Goal: Find specific page/section: Find specific page/section

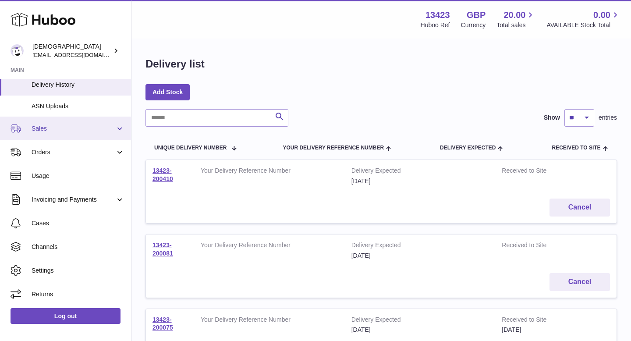
click at [88, 125] on span "Sales" at bounding box center [74, 128] width 84 height 8
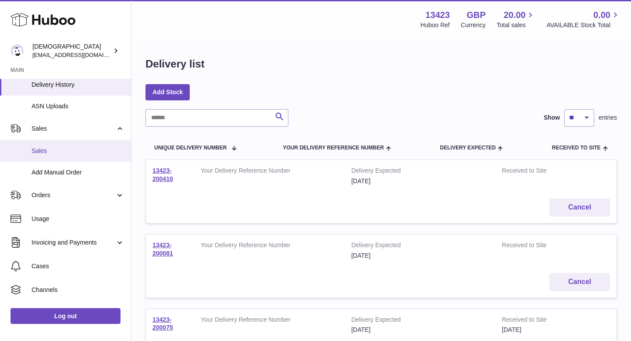
click at [75, 153] on span "Sales" at bounding box center [78, 151] width 93 height 8
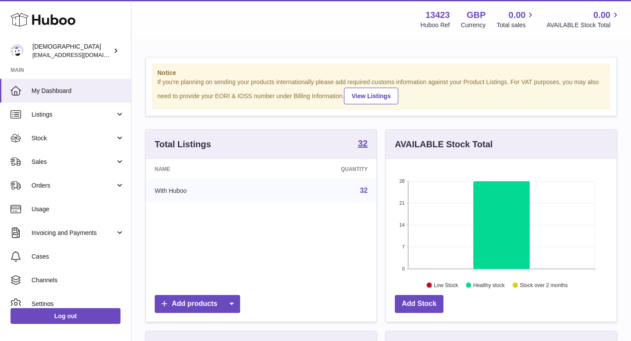
scroll to position [137, 231]
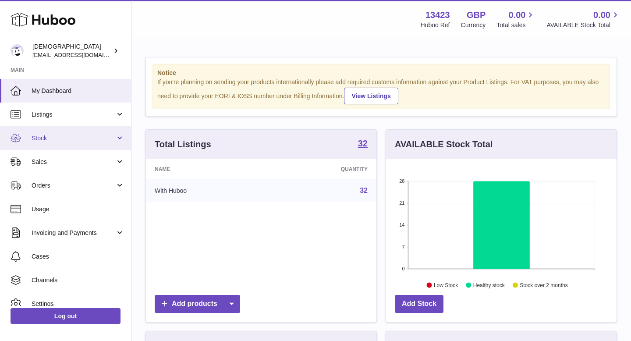
click at [68, 141] on span "Stock" at bounding box center [74, 138] width 84 height 8
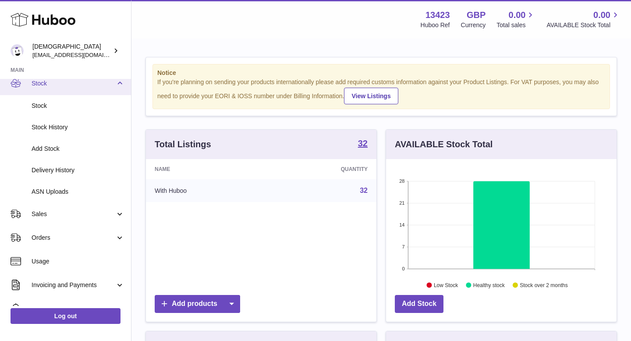
scroll to position [85, 0]
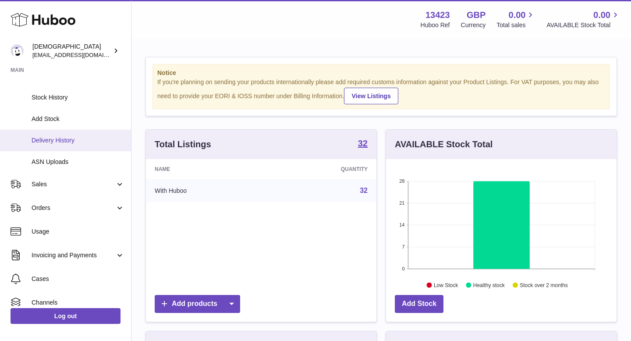
click at [68, 142] on span "Delivery History" at bounding box center [78, 140] width 93 height 8
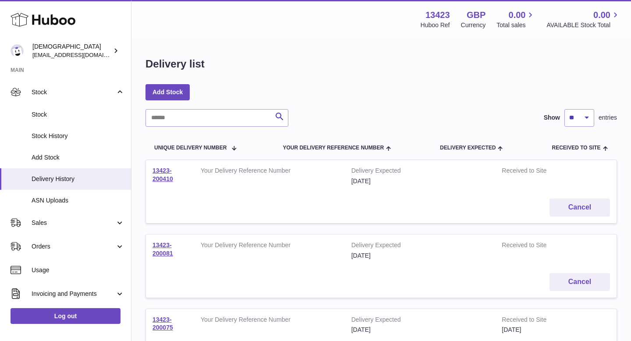
scroll to position [59, 0]
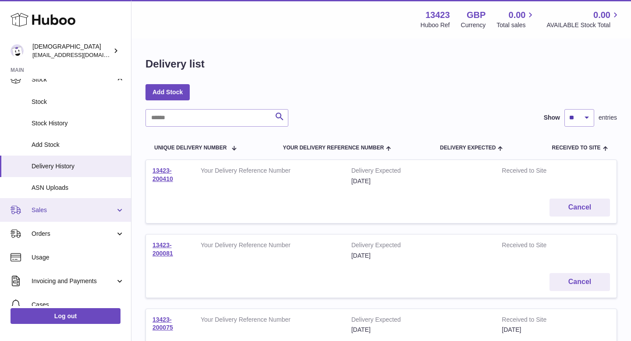
click at [57, 206] on link "Sales" at bounding box center [65, 210] width 131 height 24
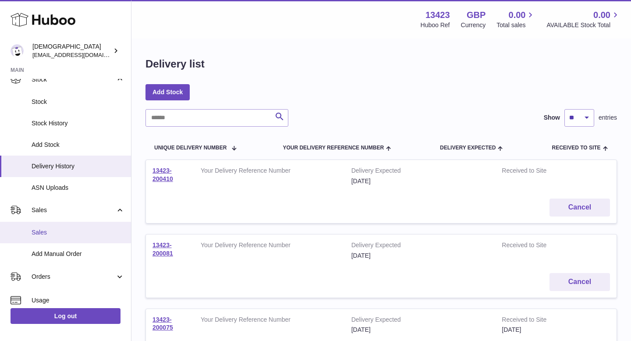
click at [59, 230] on span "Sales" at bounding box center [78, 232] width 93 height 8
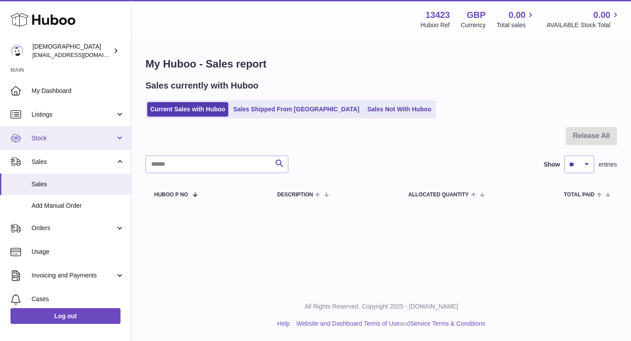
click at [55, 148] on link "Stock" at bounding box center [65, 138] width 131 height 24
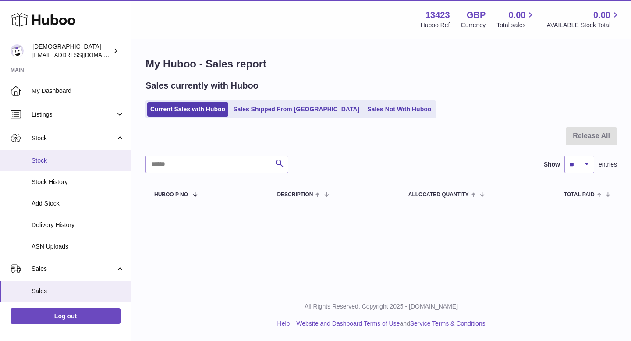
click at [57, 157] on span "Stock" at bounding box center [78, 160] width 93 height 8
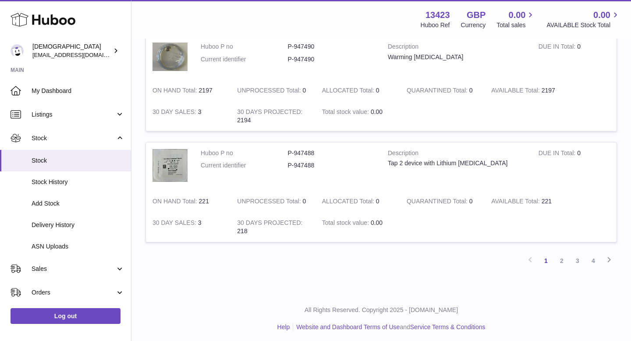
scroll to position [1055, 0]
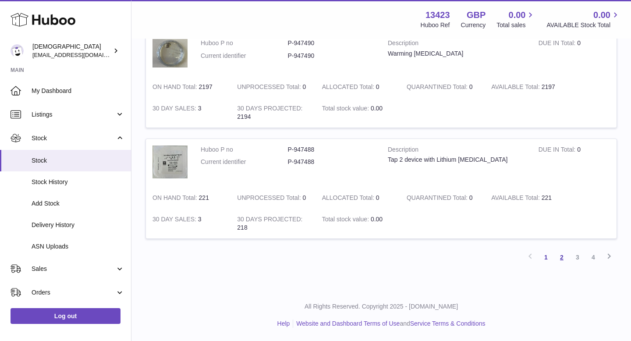
click at [559, 259] on link "2" at bounding box center [562, 257] width 16 height 16
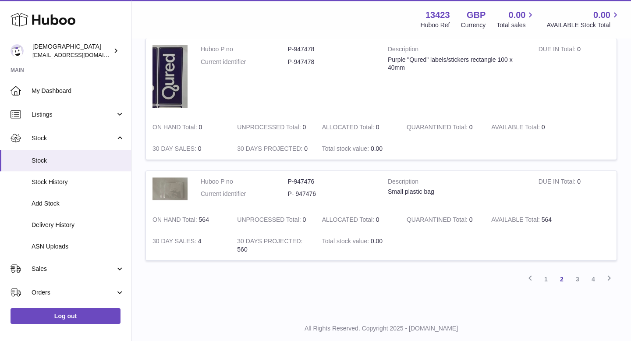
scroll to position [990, 0]
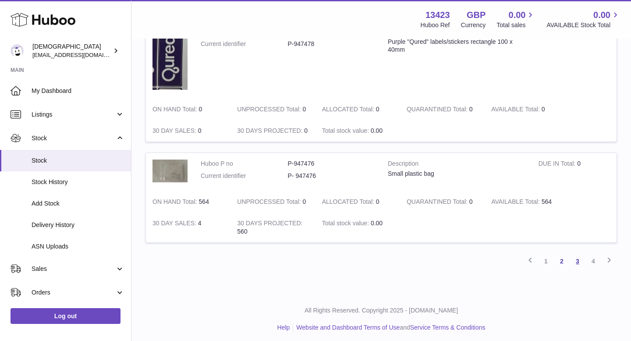
click at [578, 263] on link "3" at bounding box center [578, 261] width 16 height 16
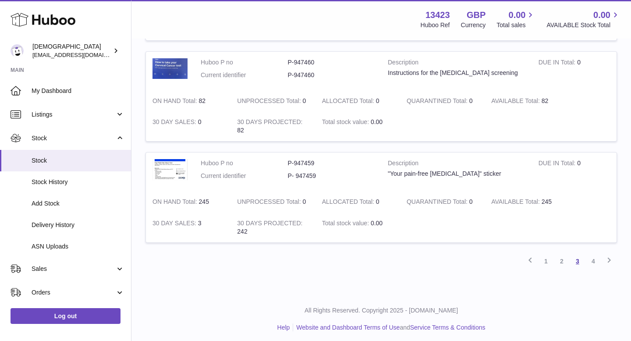
scroll to position [1070, 0]
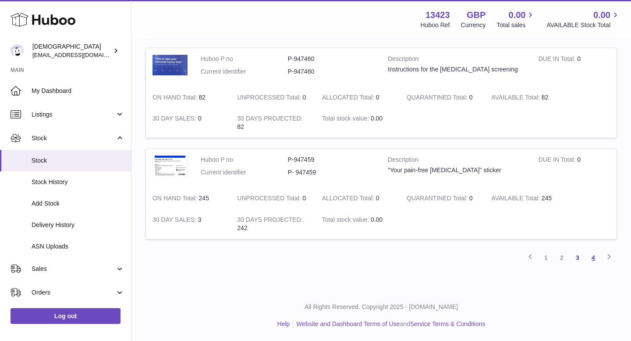
click at [592, 263] on link "4" at bounding box center [594, 258] width 16 height 16
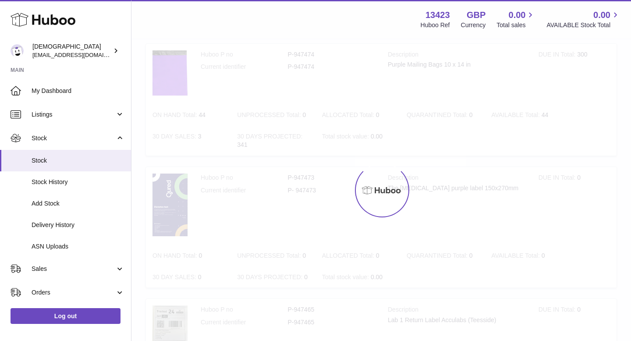
scroll to position [39, 0]
